Goal: Navigation & Orientation: Find specific page/section

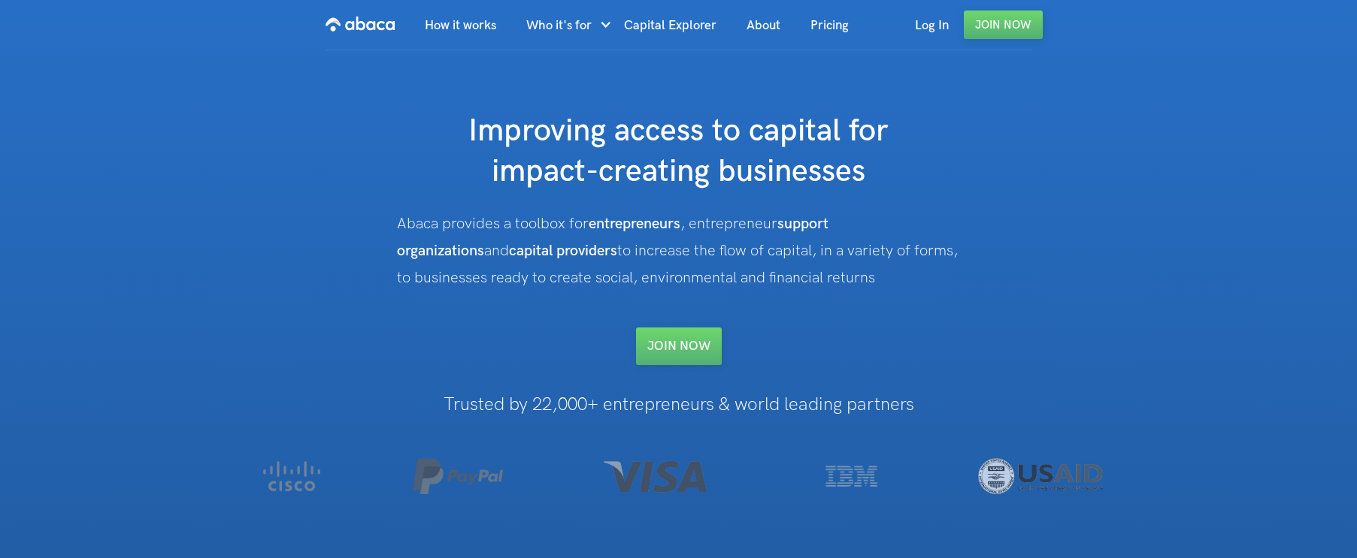
click at [348, 30] on img "home" at bounding box center [359, 24] width 69 height 24
click at [368, 26] on img "home" at bounding box center [359, 24] width 69 height 24
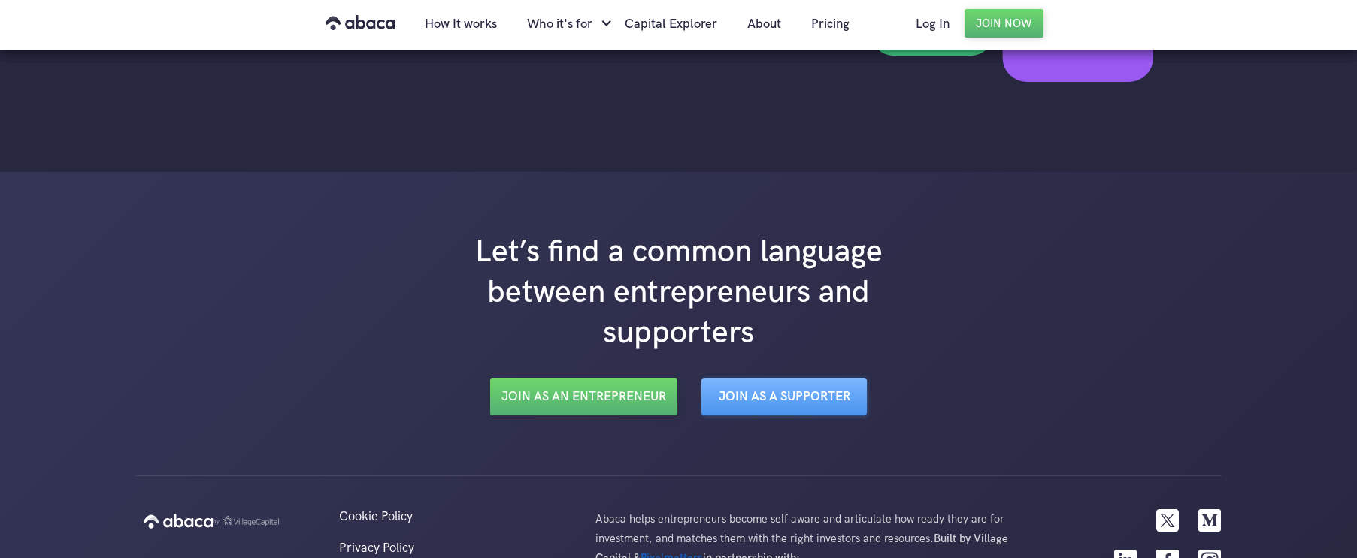
scroll to position [2625, 0]
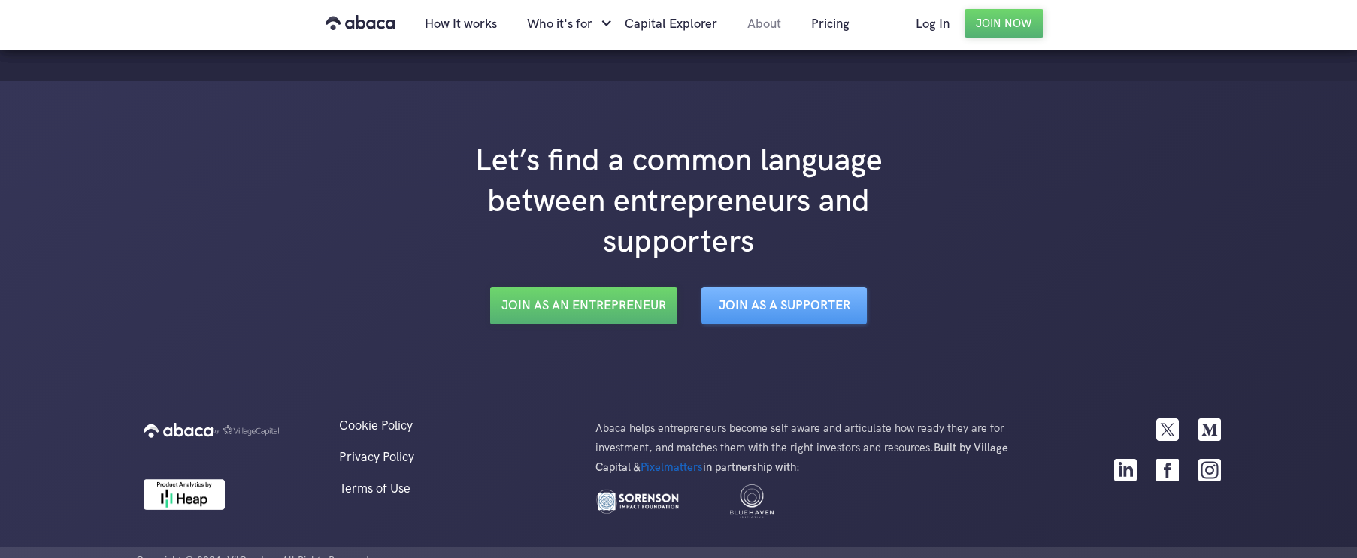
click at [764, 30] on link "About" at bounding box center [764, 23] width 64 height 51
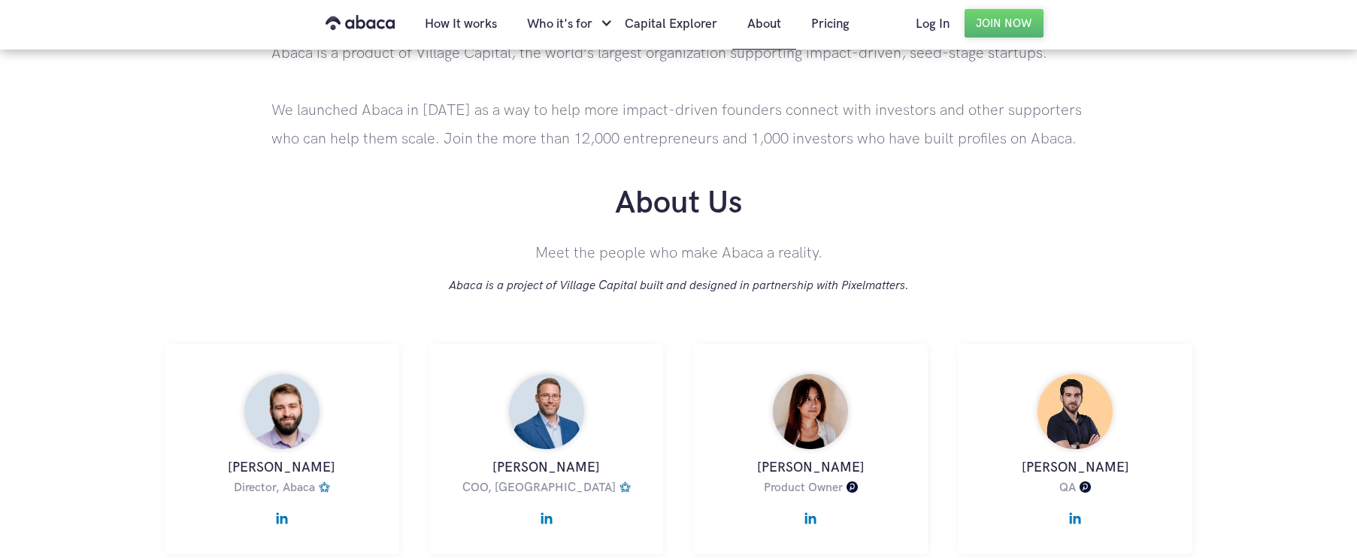
scroll to position [570, 0]
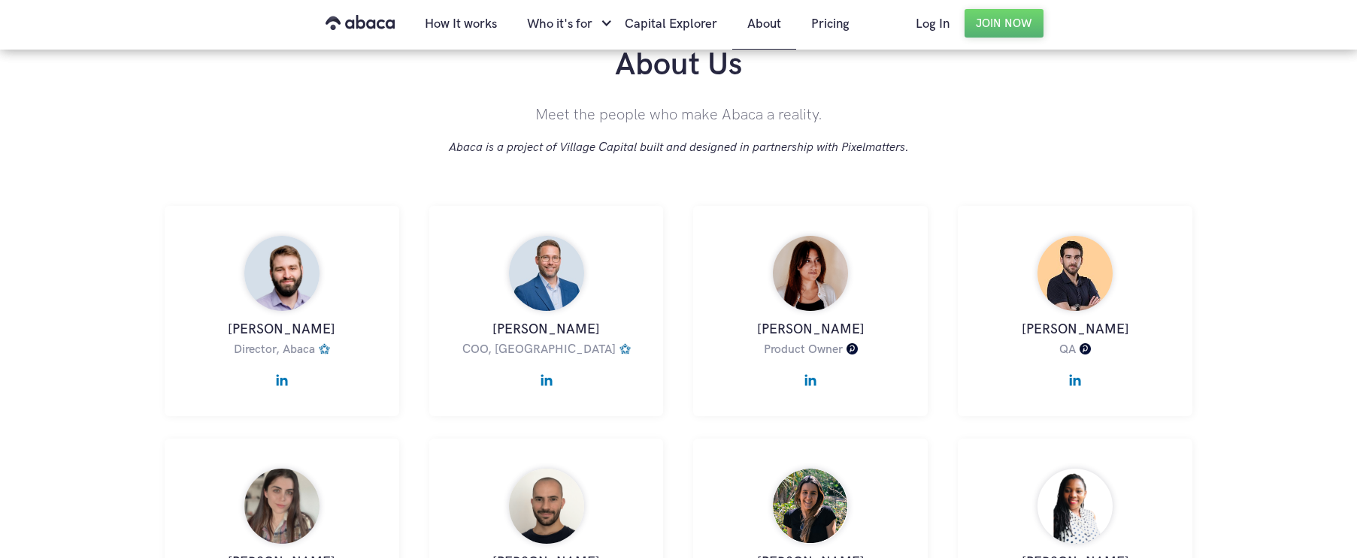
click at [284, 382] on img at bounding box center [282, 377] width 12 height 20
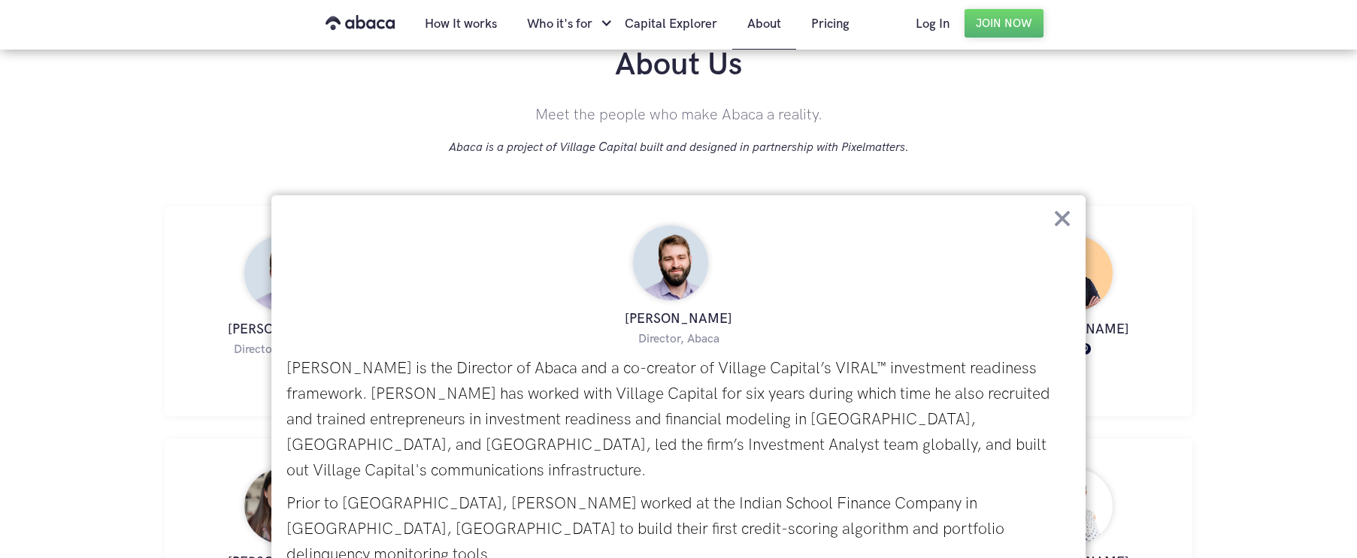
click at [1064, 213] on img at bounding box center [1062, 218] width 17 height 17
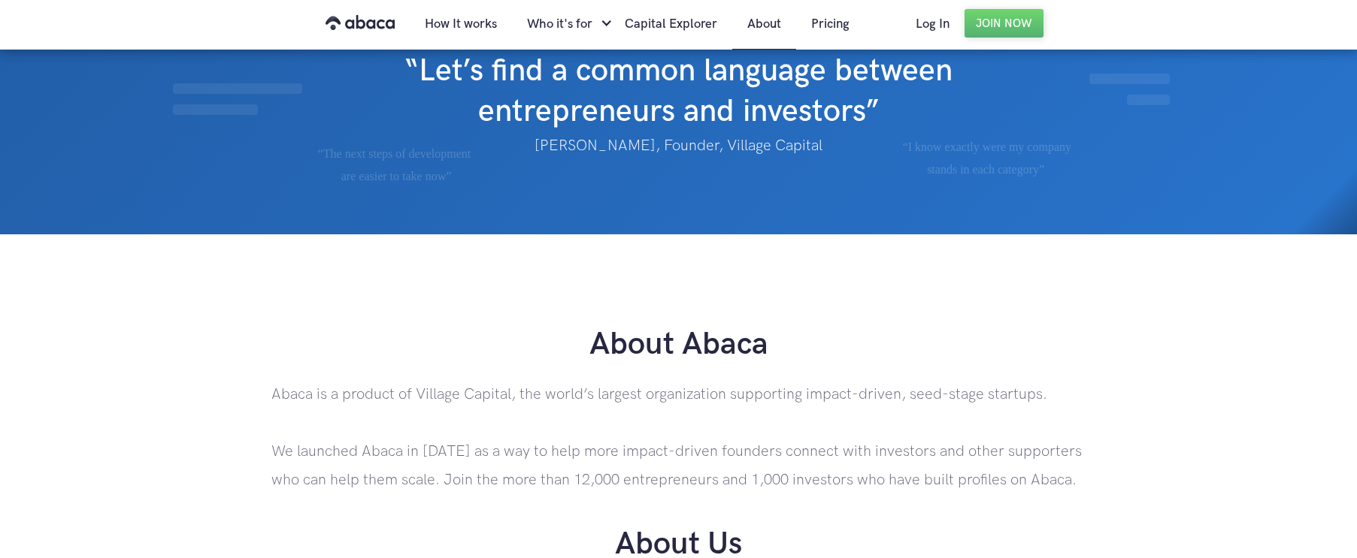
scroll to position [0, 0]
